Goal: Task Accomplishment & Management: Manage account settings

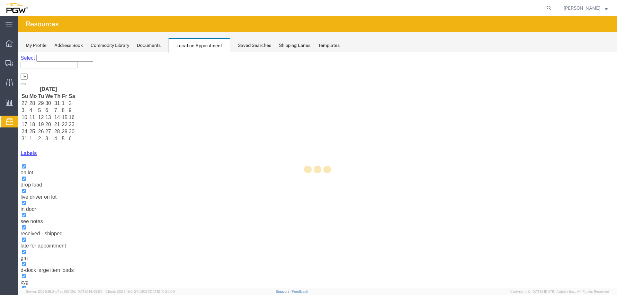
select select "28253"
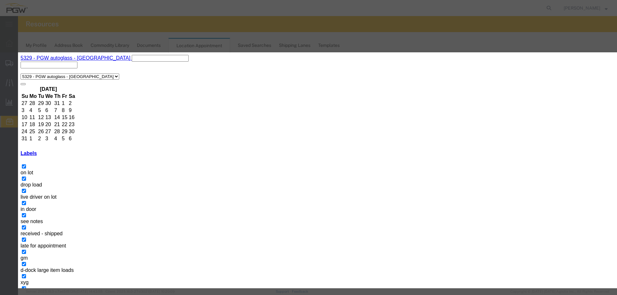
select select "220"
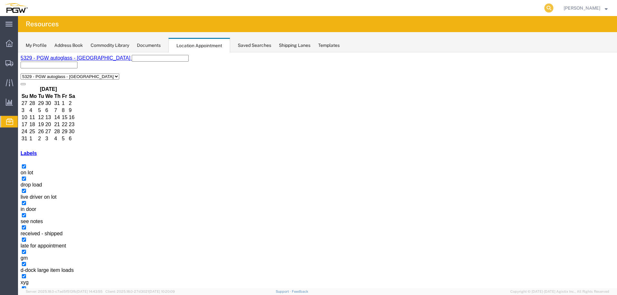
click at [551, 8] on icon at bounding box center [549, 8] width 9 height 9
paste input "667812"
type input "667812"
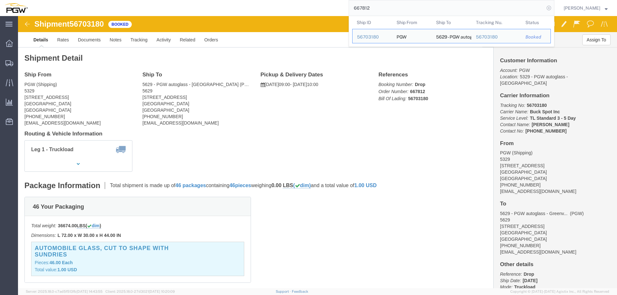
click at [554, 8] on icon at bounding box center [549, 8] width 9 height 9
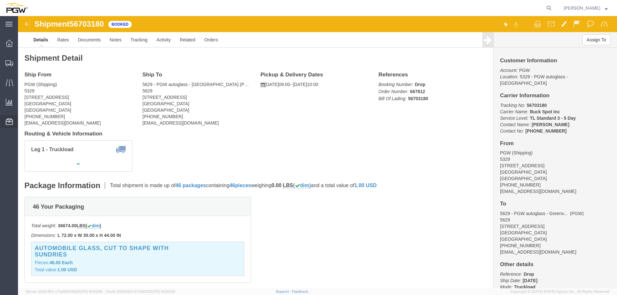
click at [0, 0] on span "Location Appointment" at bounding box center [0, 0] width 0 height 0
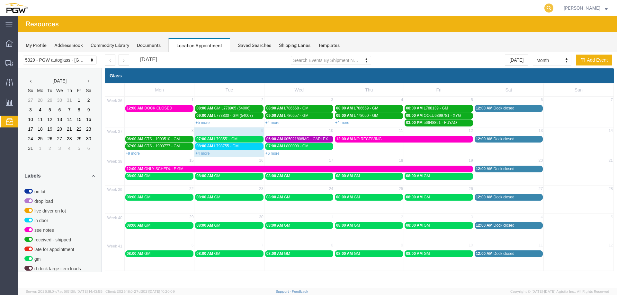
click at [550, 7] on icon at bounding box center [549, 8] width 9 height 9
paste input "667812"
type input "667812"
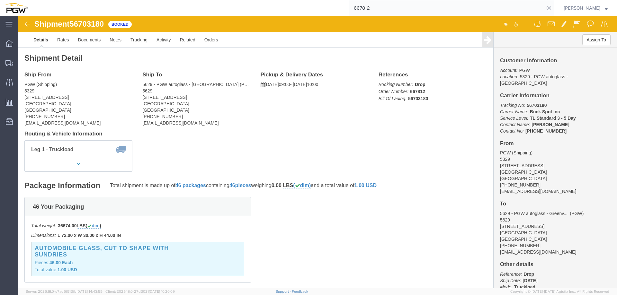
click at [551, 7] on icon at bounding box center [549, 8] width 9 height 9
click at [0, 0] on span "Location Appointment" at bounding box center [0, 0] width 0 height 0
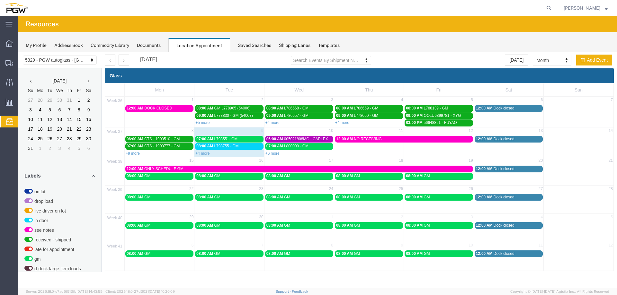
click at [257, 140] on div "07:00 AM L798551- GM" at bounding box center [229, 139] width 66 height 5
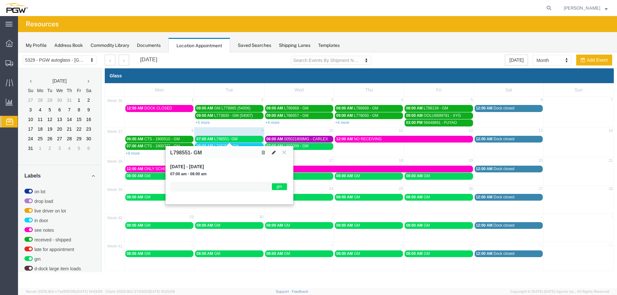
click at [276, 154] on button at bounding box center [273, 152] width 9 height 7
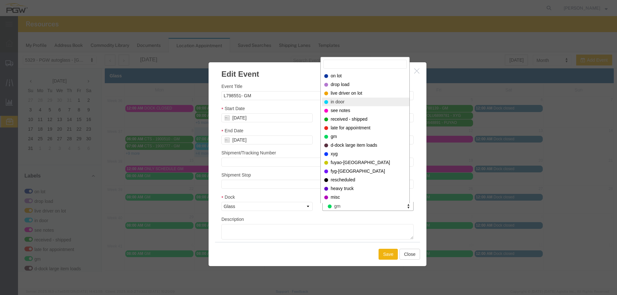
select select "220"
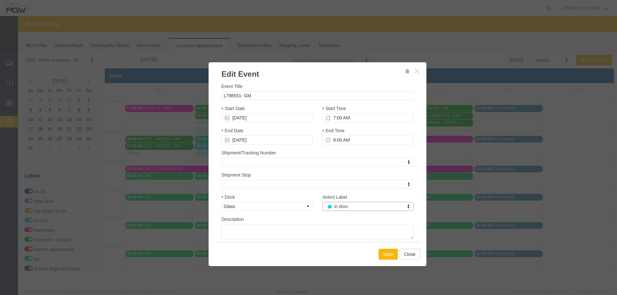
click at [381, 253] on button "Save" at bounding box center [388, 254] width 19 height 11
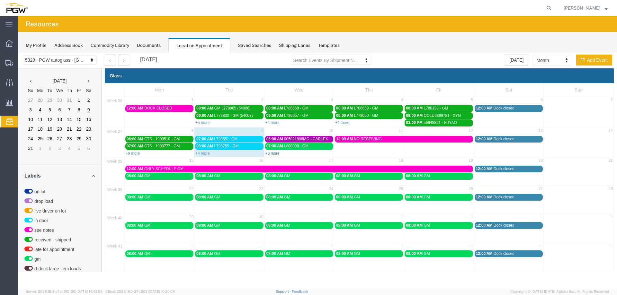
click at [275, 154] on link "+6 more" at bounding box center [273, 153] width 14 height 5
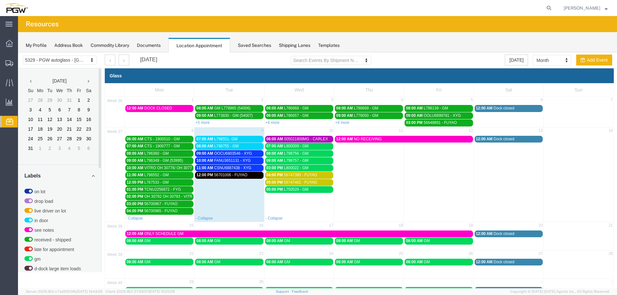
scroll to position [206, 0]
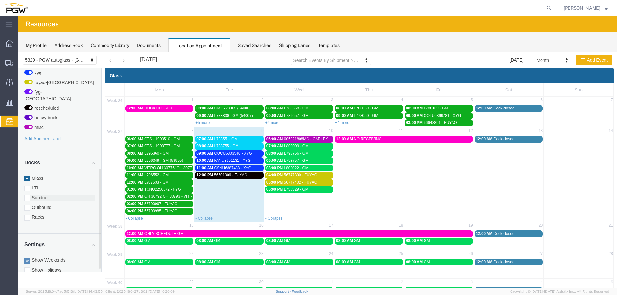
click at [39, 195] on label "Sundries" at bounding box center [59, 198] width 70 height 6
click at [18, 52] on input "Sundries" at bounding box center [18, 52] width 0 height 0
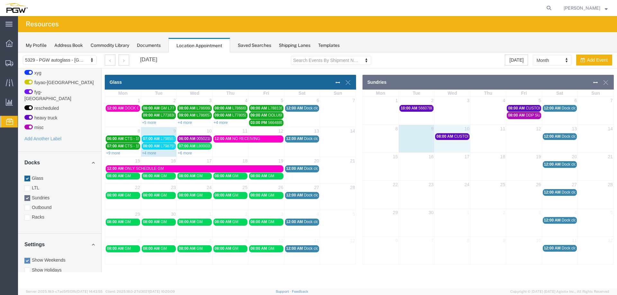
click at [462, 150] on div "8 9 10 11 12 13 14 08:00 AM CUSTOM GLASS 12:00 AM Dock closed" at bounding box center [488, 139] width 251 height 28
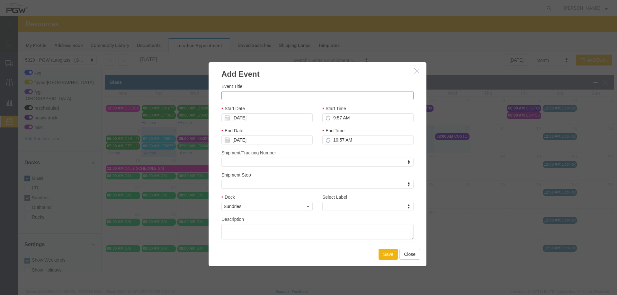
click at [303, 95] on input "Event Title" at bounding box center [318, 95] width 192 height 9
type input "DUPONT SUNDRIES"
click at [333, 119] on input "9:57 AM" at bounding box center [367, 117] width 91 height 9
type input "8:00 AM"
click at [335, 213] on div "Select Label Select Label Select Label on lot drop load live driver on lot in d…" at bounding box center [368, 205] width 101 height 22
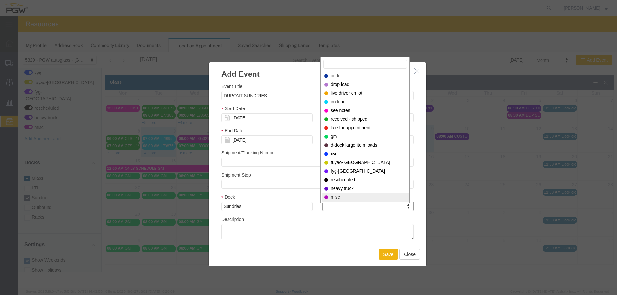
select select "12922"
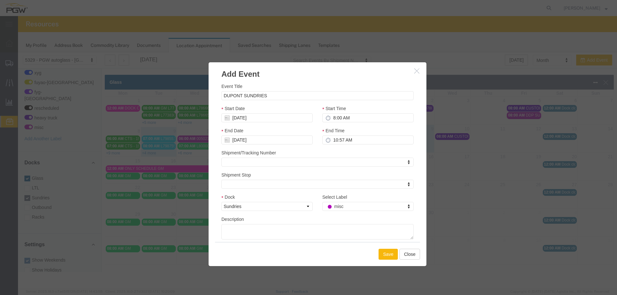
click at [385, 258] on button "Save" at bounding box center [388, 254] width 19 height 11
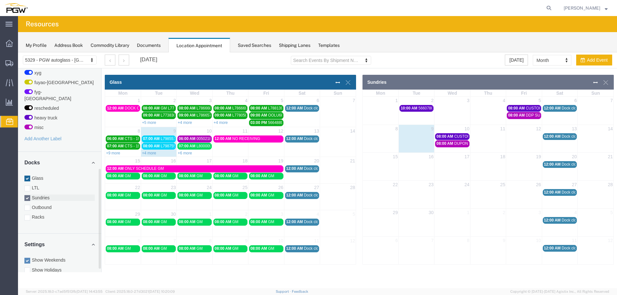
click at [50, 195] on label "Sundries" at bounding box center [59, 198] width 70 height 6
click at [18, 52] on input "Sundries" at bounding box center [18, 52] width 0 height 0
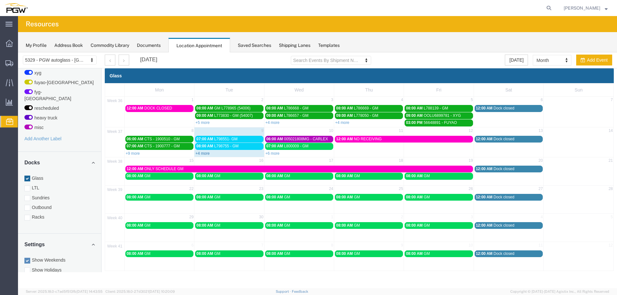
click at [206, 154] on link "+4 more" at bounding box center [202, 153] width 14 height 5
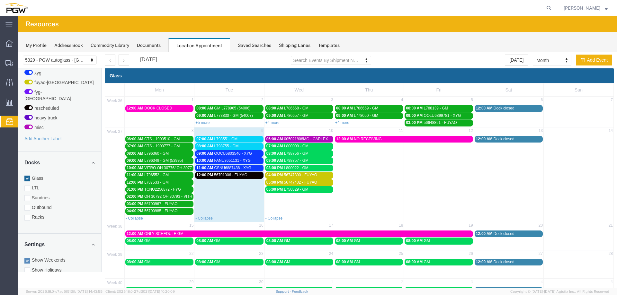
click at [243, 153] on span "OOCU6803546 - XYG" at bounding box center [233, 153] width 38 height 5
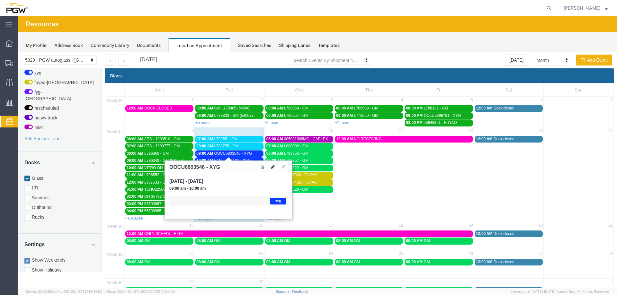
click at [271, 167] on icon at bounding box center [273, 167] width 4 height 5
select select "1"
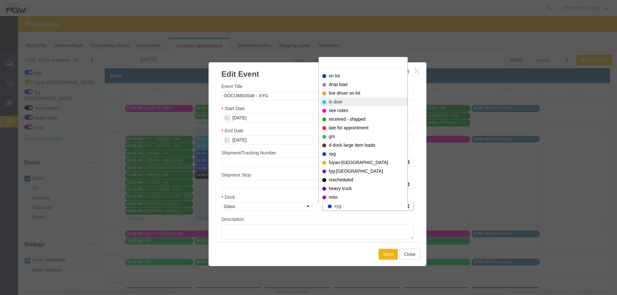
select select "220"
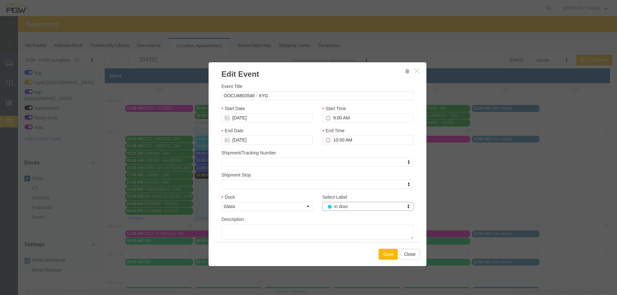
click at [383, 255] on button "Save" at bounding box center [388, 254] width 19 height 11
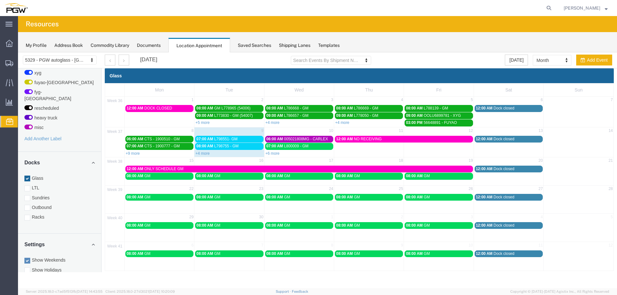
click at [212, 140] on span "07:00 AM" at bounding box center [204, 139] width 17 height 5
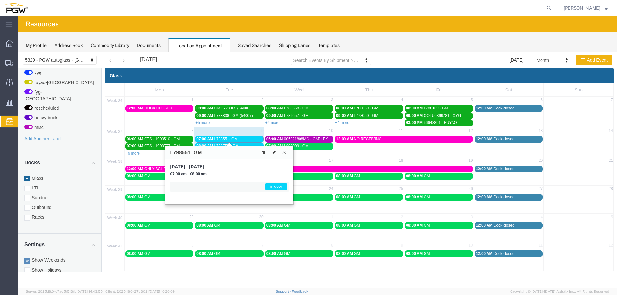
click at [277, 153] on button at bounding box center [273, 152] width 9 height 7
select select "1"
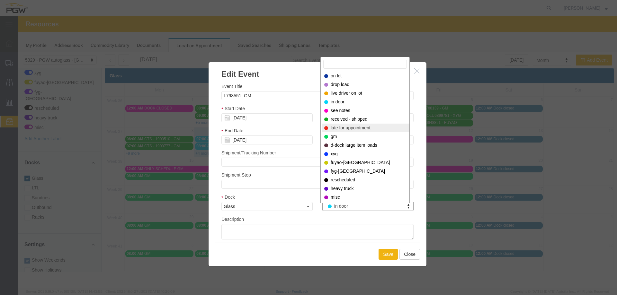
select select "200"
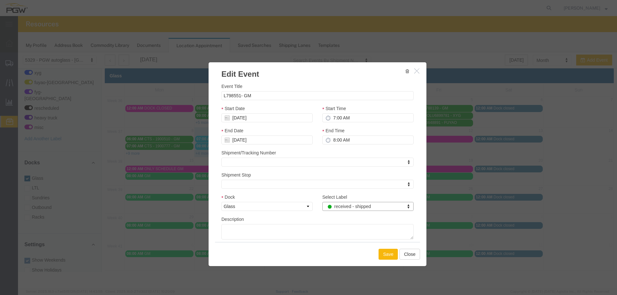
click at [386, 252] on button "Save" at bounding box center [388, 254] width 19 height 11
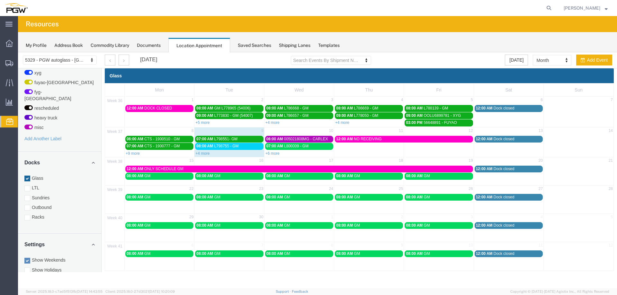
click at [212, 147] on span "08:00 AM" at bounding box center [204, 146] width 17 height 5
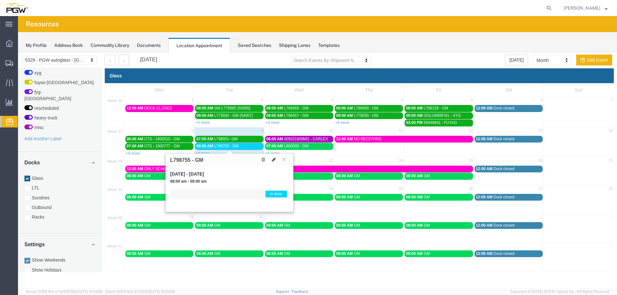
click at [272, 160] on icon at bounding box center [274, 160] width 4 height 5
select select "1"
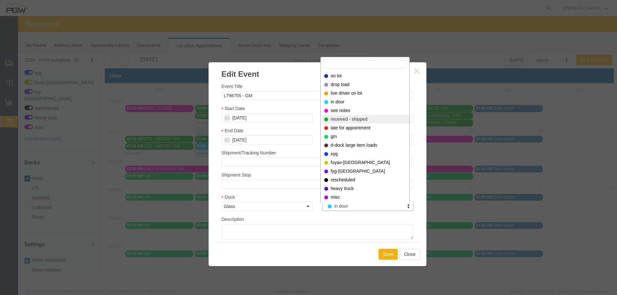
select select "200"
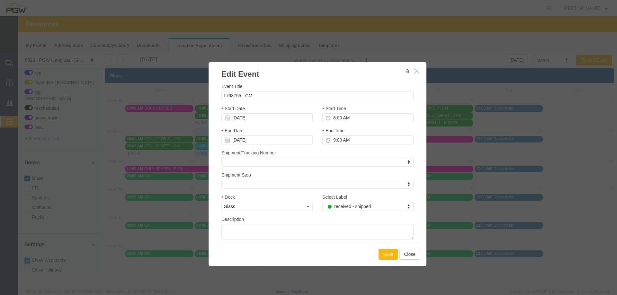
click at [383, 250] on button "Save" at bounding box center [388, 254] width 19 height 11
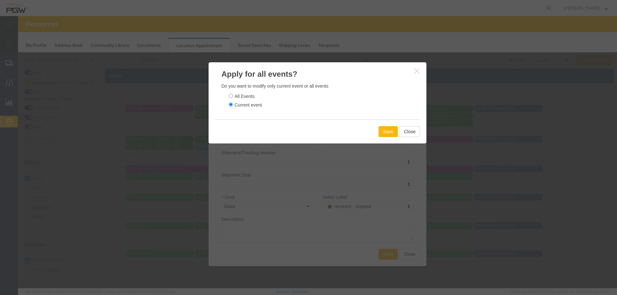
click at [384, 131] on button "Save" at bounding box center [388, 131] width 19 height 11
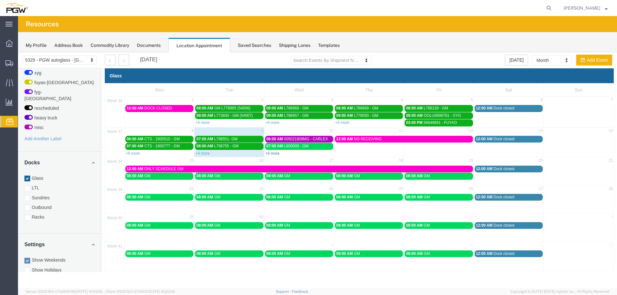
click at [275, 151] on link "+6 more" at bounding box center [273, 153] width 14 height 5
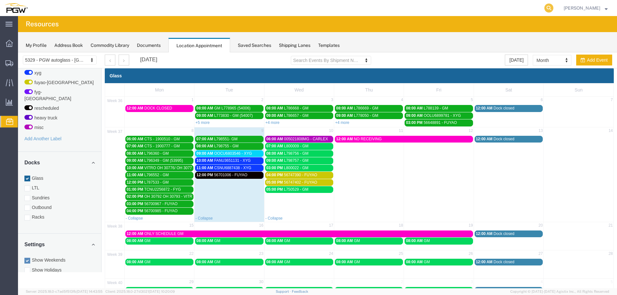
click at [551, 9] on icon at bounding box center [549, 8] width 9 height 9
click at [537, 10] on input "search" at bounding box center [446, 7] width 195 height 15
type input "56733479"
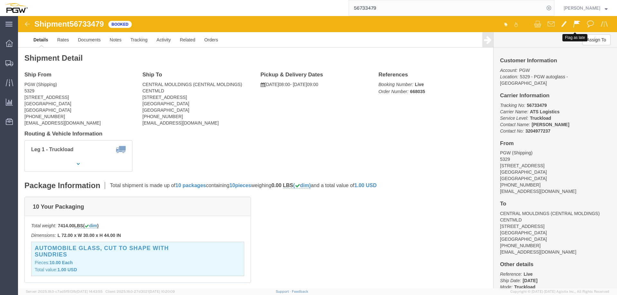
click span
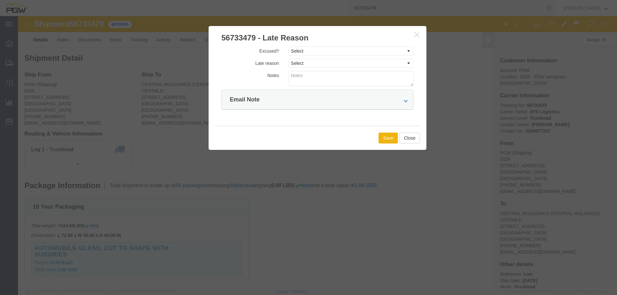
click div "Excused? Select Excused Not Excused Late reason Select Bad Carrier Data Carrier…"
click select "Select Excused Not Excused"
select select "NOT_EXCUSED"
click select "Select Excused Not Excused"
click select "Select Bad Carrier Data Carrier Admin Error Delay Accident Driver Error Lack of…"
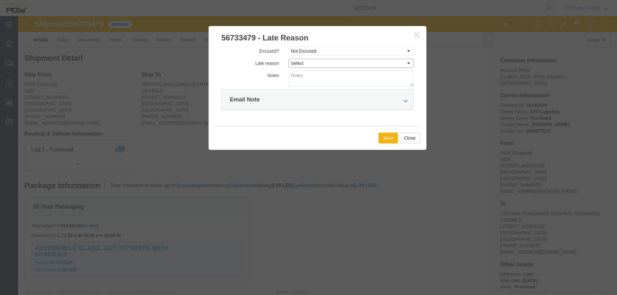
select select "OTHER"
click select "Select Bad Carrier Data Carrier Admin Error Delay Accident Driver Error Lack of…"
click button "Save"
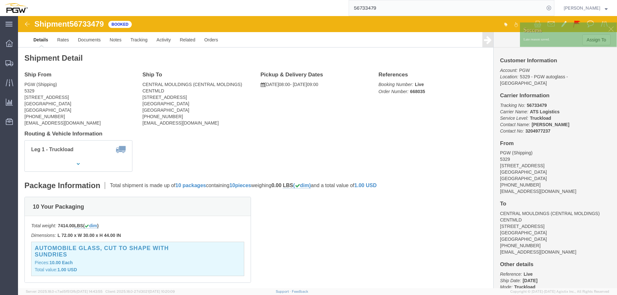
click at [426, 11] on input "56733479" at bounding box center [446, 7] width 195 height 15
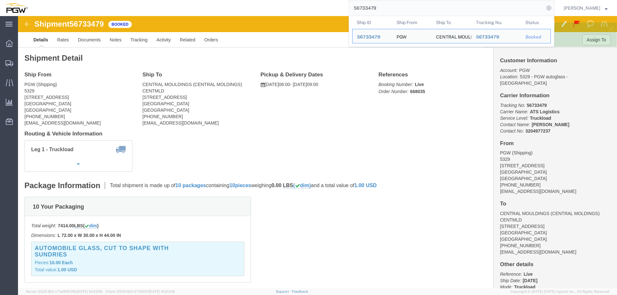
click at [426, 11] on input "56733479" at bounding box center [446, 7] width 195 height 15
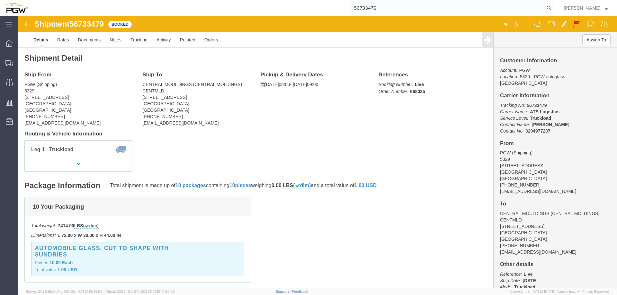
type input "56733476"
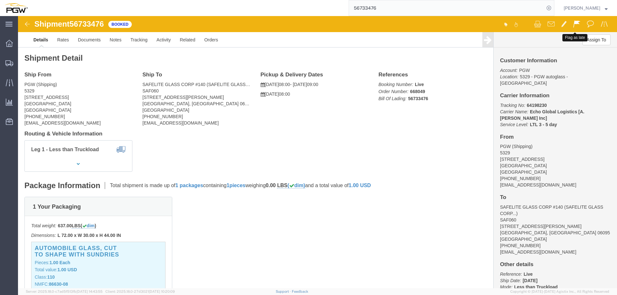
click span
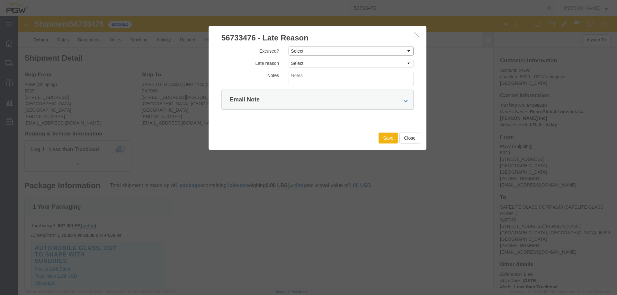
click select "Select Excused Not Excused"
select select "NOT_EXCUSED"
click select "Select Excused Not Excused"
drag, startPoint x: 296, startPoint y: 48, endPoint x: 300, endPoint y: 51, distance: 4.8
click select "Select Bad Carrier Data Carrier Admin Error Delay Accident Driver Error Lack of…"
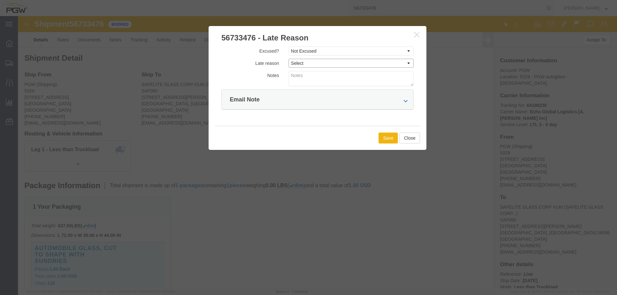
select select "OTHER"
click select "Select Bad Carrier Data Carrier Admin Error Delay Accident Driver Error Lack of…"
click button "Save"
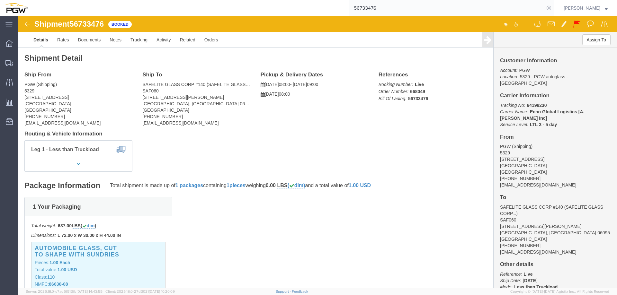
click at [554, 6] on icon at bounding box center [549, 8] width 9 height 9
click at [0, 0] on span "Location Appointment" at bounding box center [0, 0] width 0 height 0
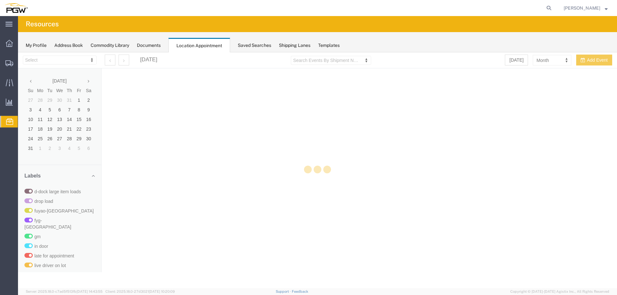
select select "28253"
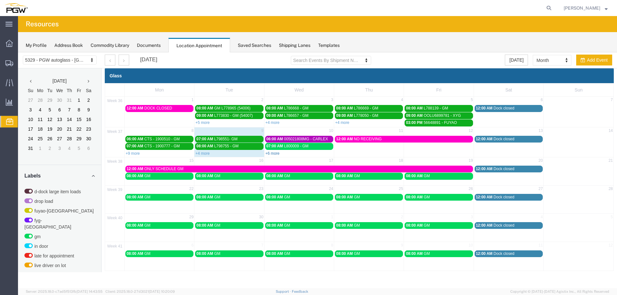
click at [274, 155] on link "+6 more" at bounding box center [273, 153] width 14 height 5
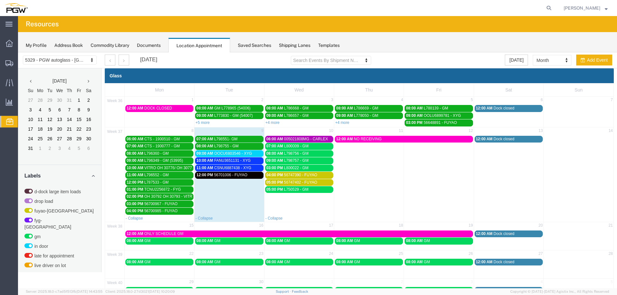
click at [251, 160] on div "10:00 AM FANU3651131 - XYG" at bounding box center [229, 160] width 66 height 5
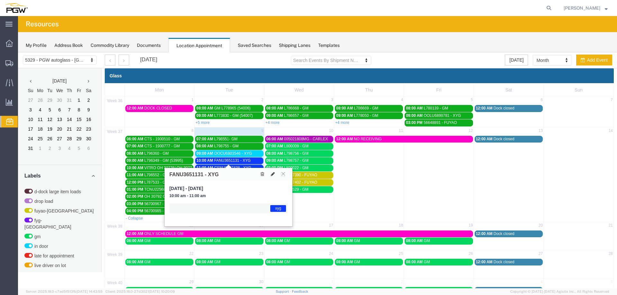
click at [272, 176] on icon at bounding box center [273, 174] width 4 height 5
select select "1"
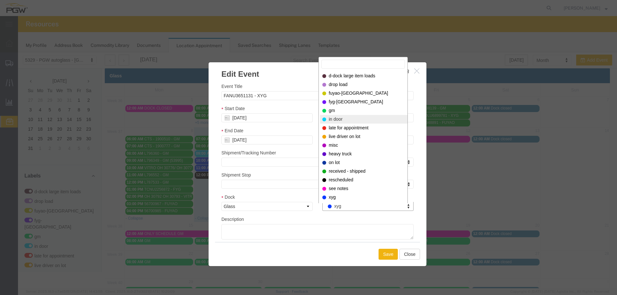
select select "220"
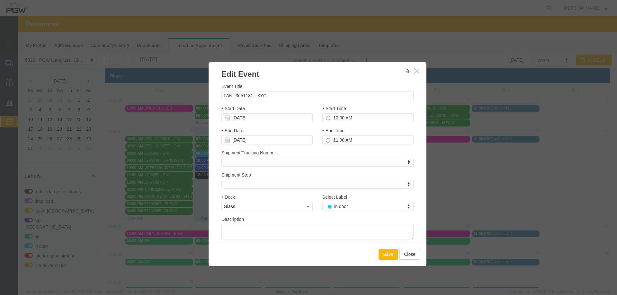
click at [384, 250] on button "Save" at bounding box center [388, 254] width 19 height 11
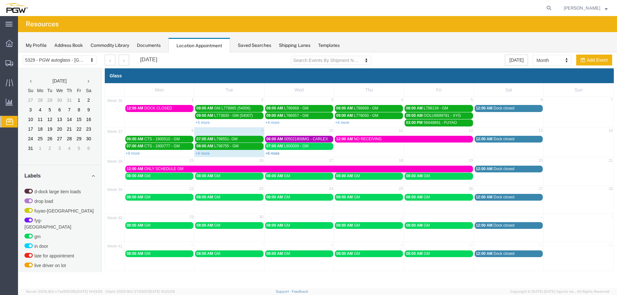
click at [268, 151] on link "+6 more" at bounding box center [273, 153] width 14 height 5
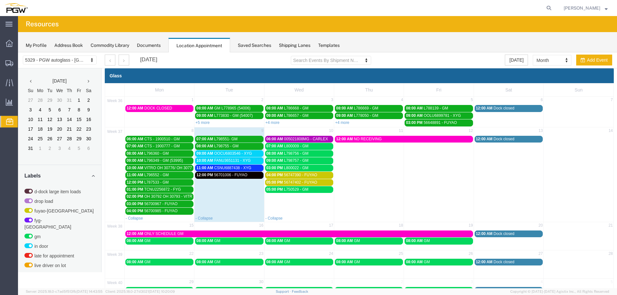
click at [297, 158] on span "L798757 - GM" at bounding box center [296, 160] width 24 height 5
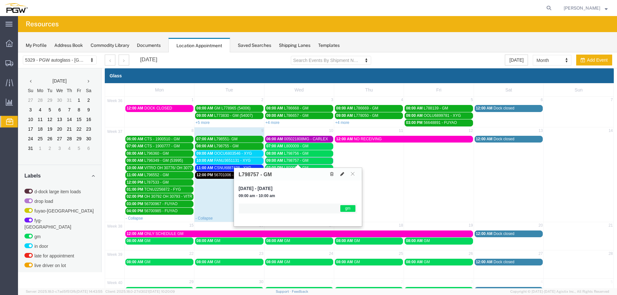
click at [342, 175] on icon at bounding box center [342, 174] width 4 height 5
select select "1"
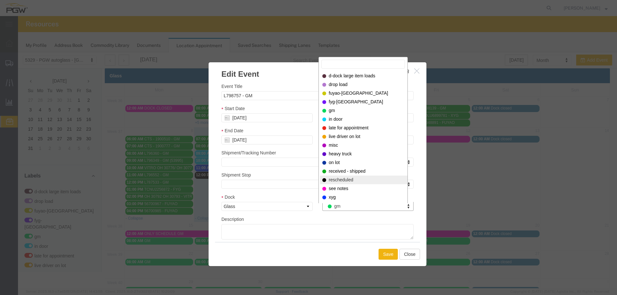
select select "12940"
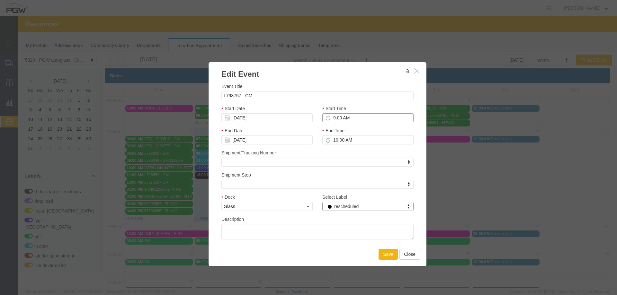
click at [331, 119] on input "9:00 AM" at bounding box center [367, 117] width 91 height 9
type input "8:00 AM"
click at [252, 120] on input "[DATE]" at bounding box center [267, 117] width 91 height 9
click at [244, 171] on td "16" at bounding box center [246, 168] width 10 height 10
click at [389, 251] on button "Save" at bounding box center [388, 254] width 19 height 11
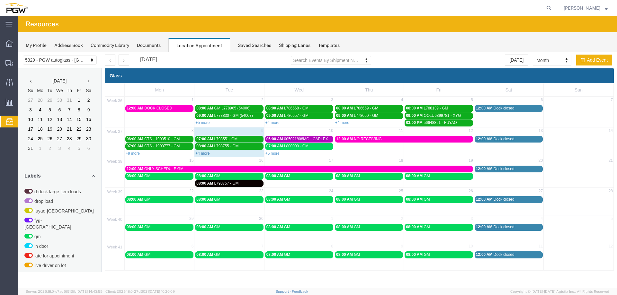
click at [203, 154] on link "+4 more" at bounding box center [202, 153] width 14 height 5
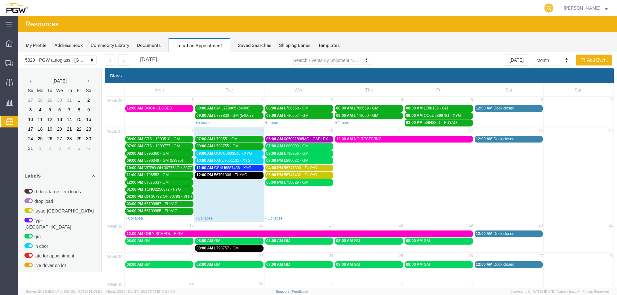
click at [549, 8] on icon at bounding box center [549, 8] width 9 height 9
click at [538, 9] on input "search" at bounding box center [446, 7] width 195 height 15
paste input "667790"
type input "667790"
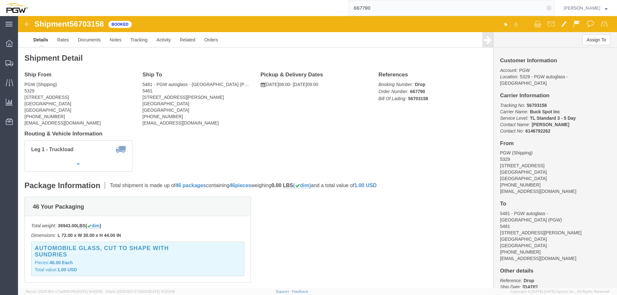
click at [552, 6] on icon at bounding box center [549, 8] width 9 height 9
click at [0, 0] on span "Location Appointment" at bounding box center [0, 0] width 0 height 0
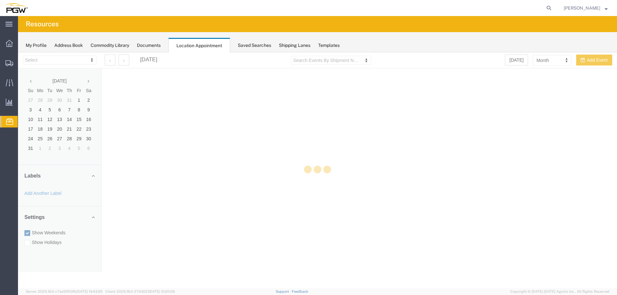
select select "28253"
